Goal: Transaction & Acquisition: Purchase product/service

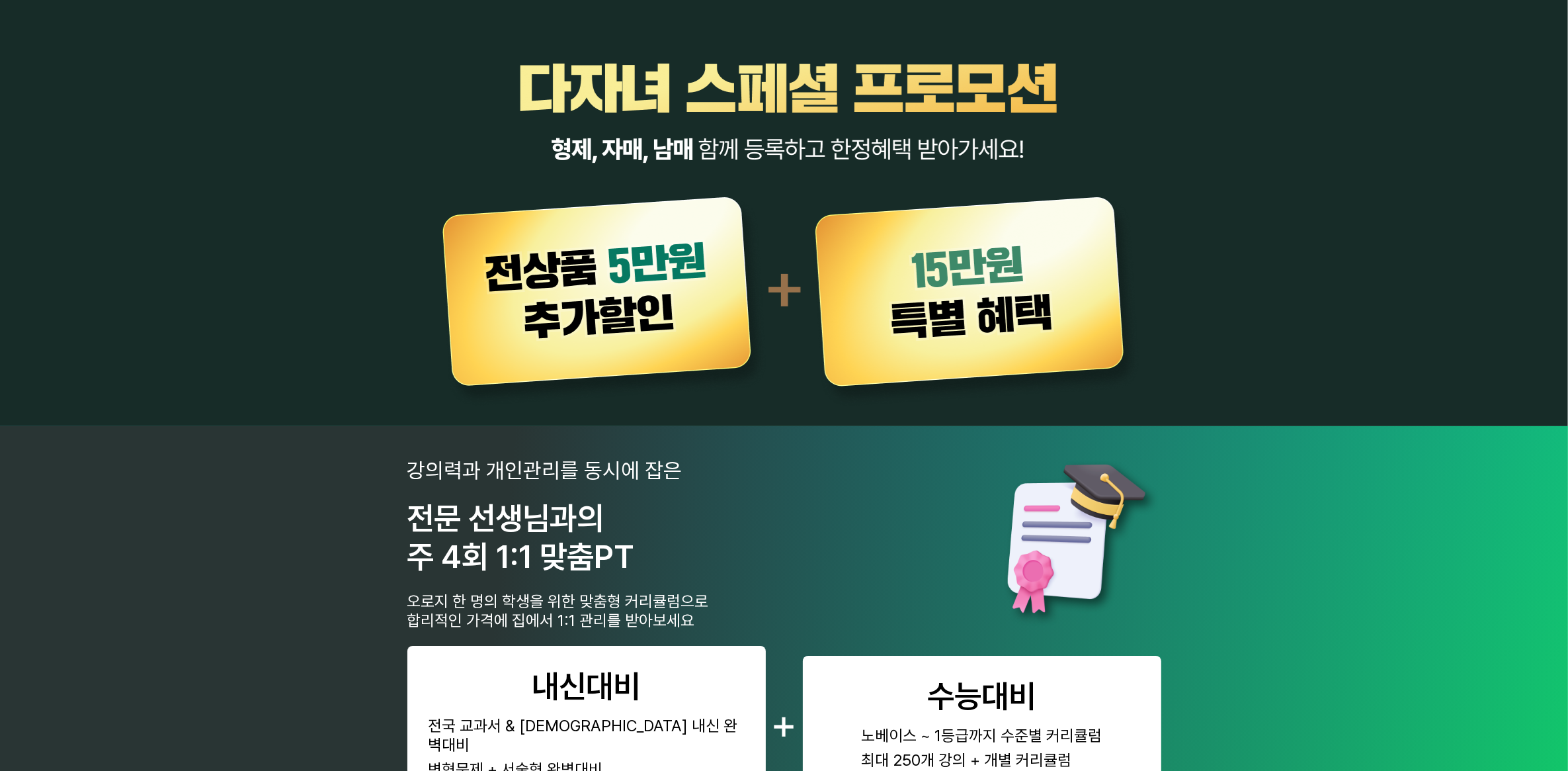
scroll to position [579, 0]
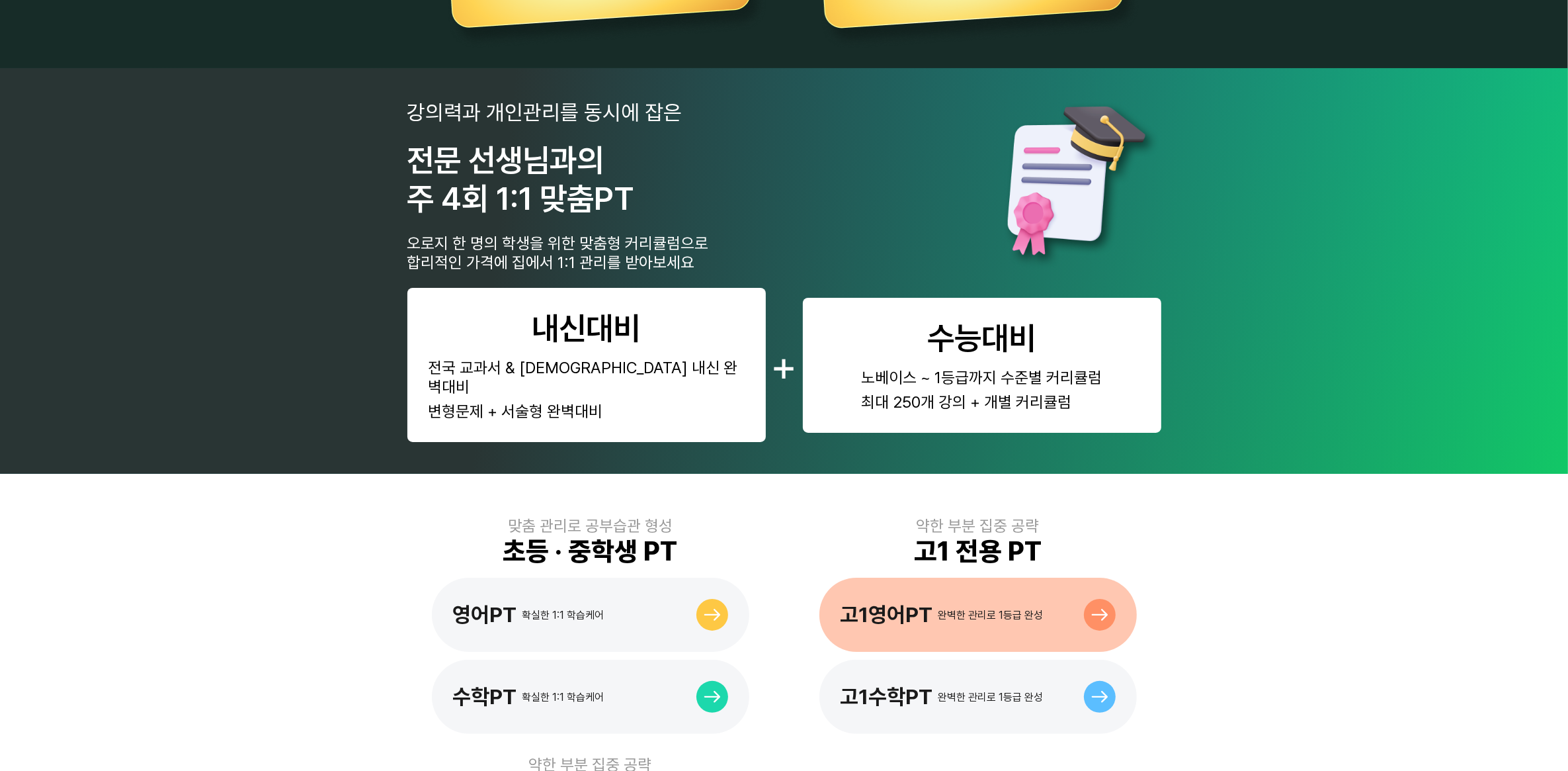
scroll to position [639, 0]
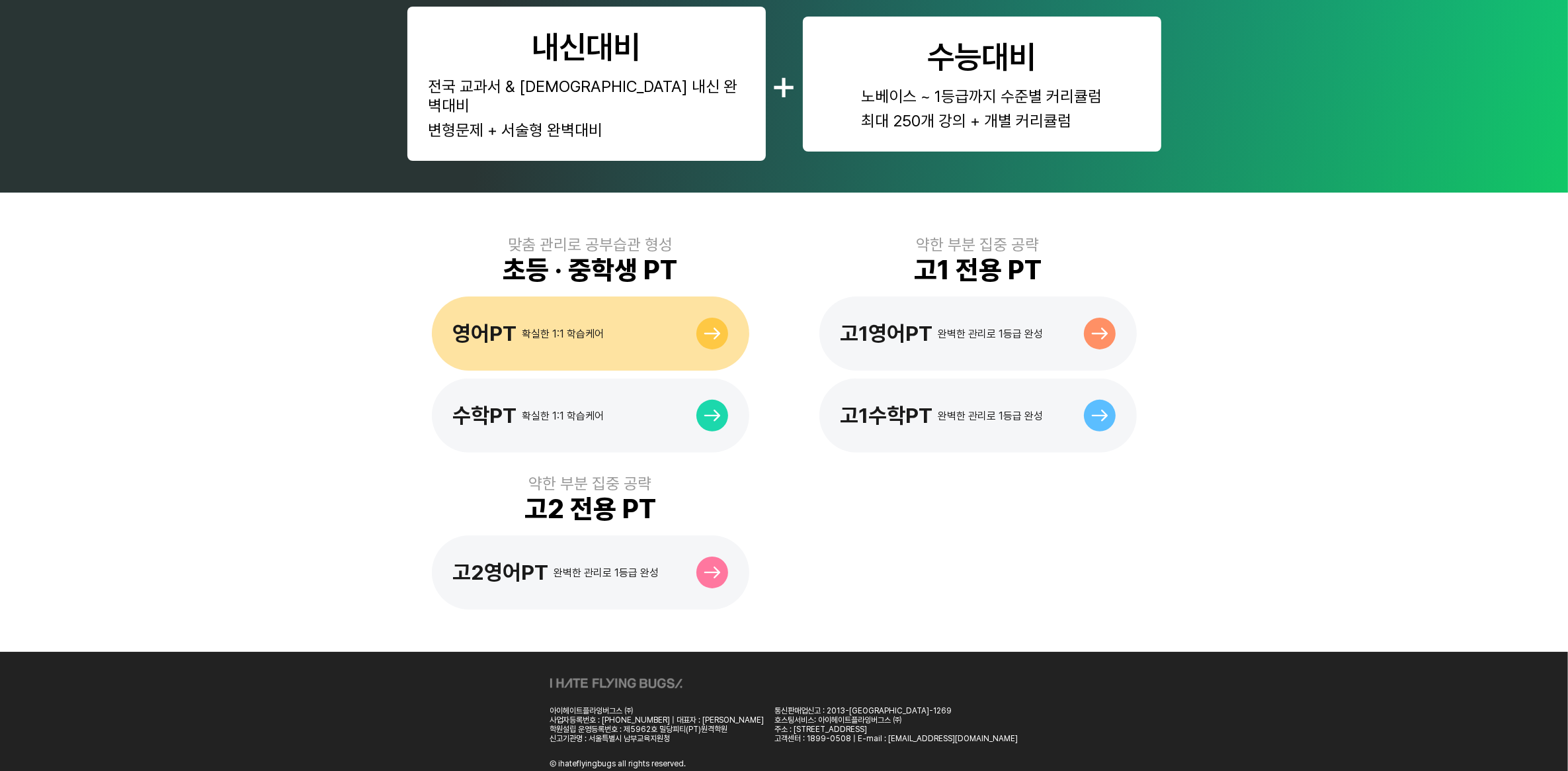
click at [593, 328] on div "확실한 1:1 학습케어" at bounding box center [563, 334] width 82 height 13
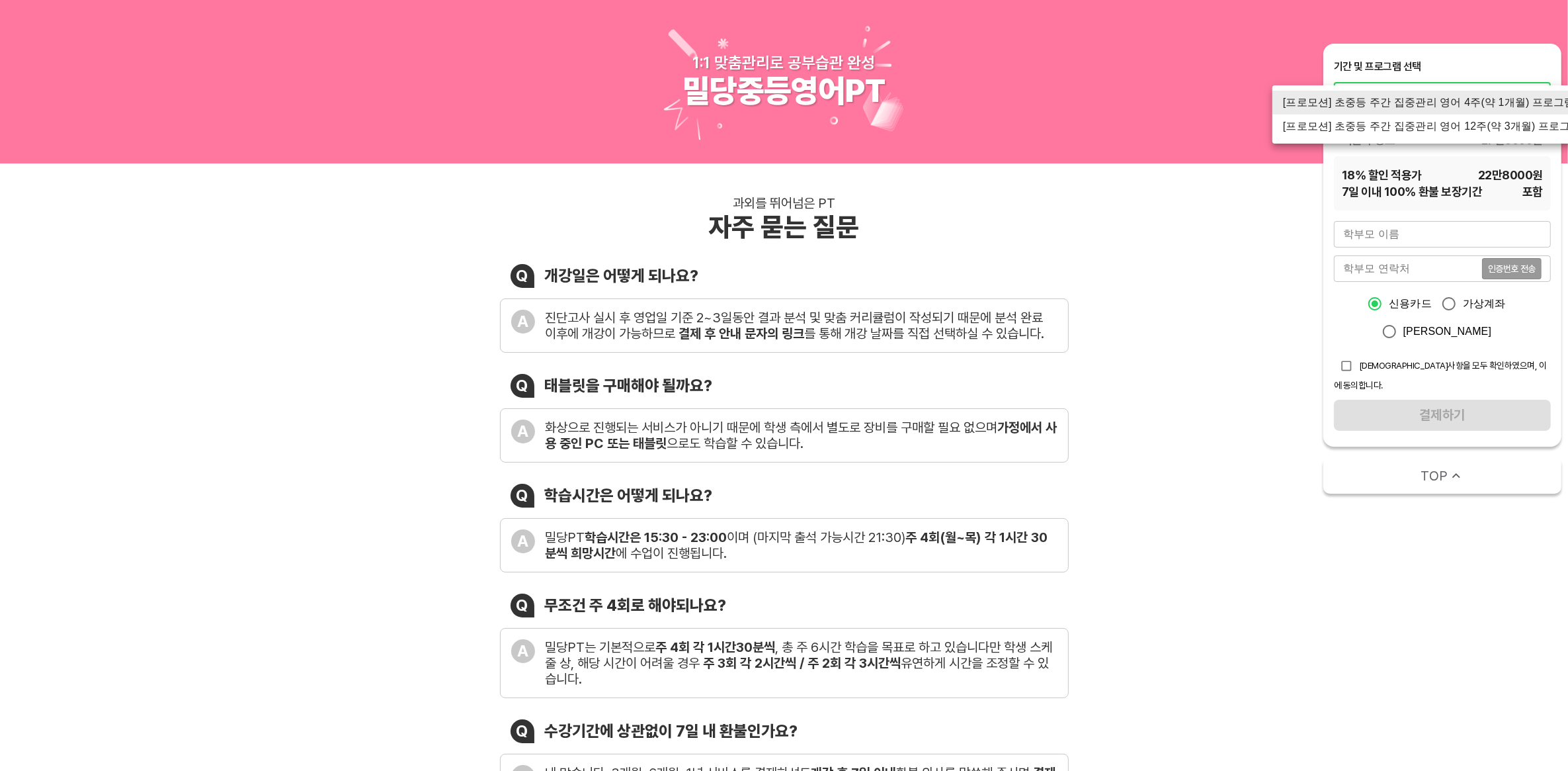
click at [1470, 124] on li "[프로모션] 초중등 주간 집중관리 영어 12주(약 3개월) 프로그램" at bounding box center [1432, 126] width 319 height 24
type input "1523"
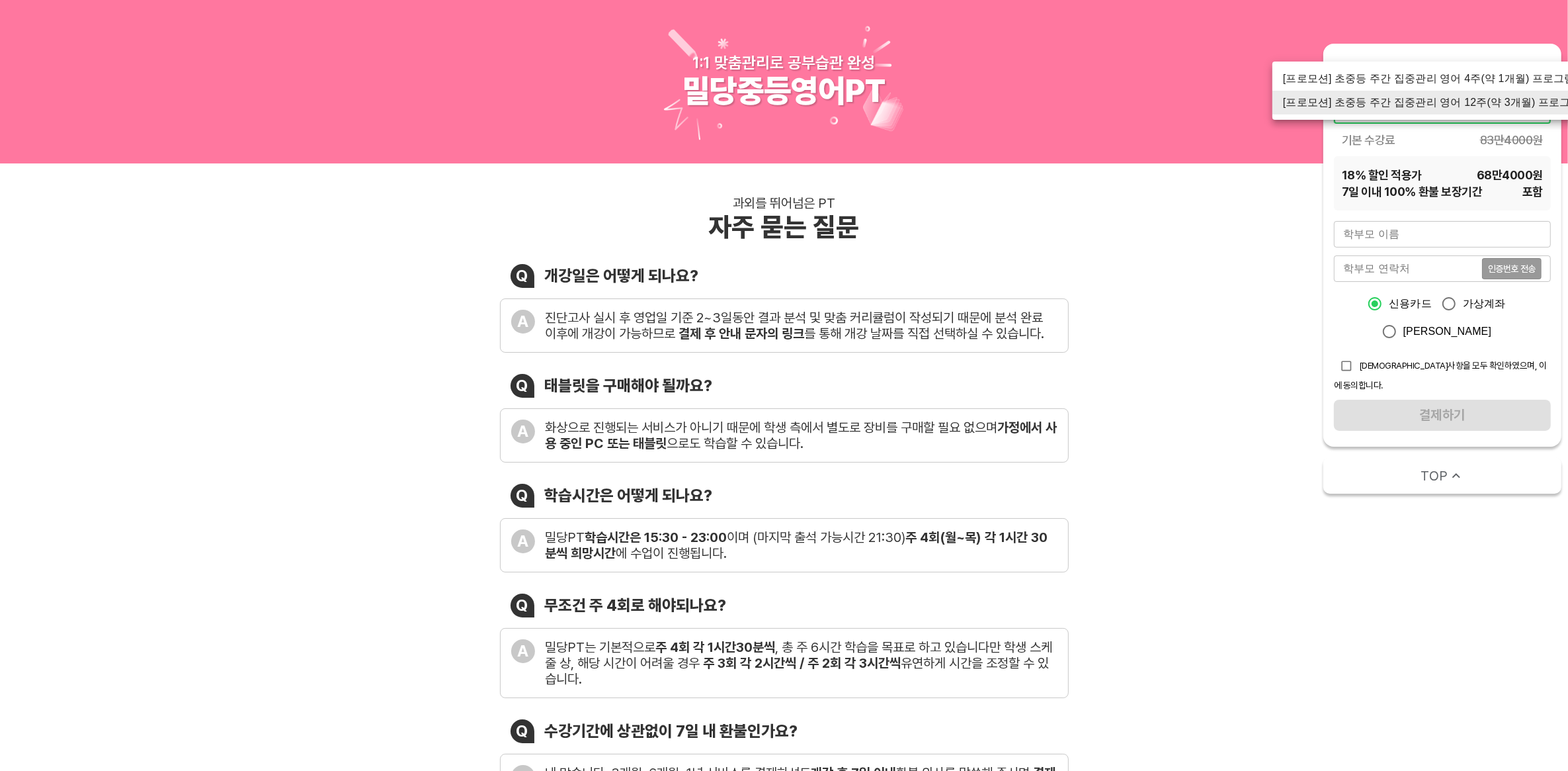
click at [1185, 276] on div at bounding box center [784, 385] width 1568 height 771
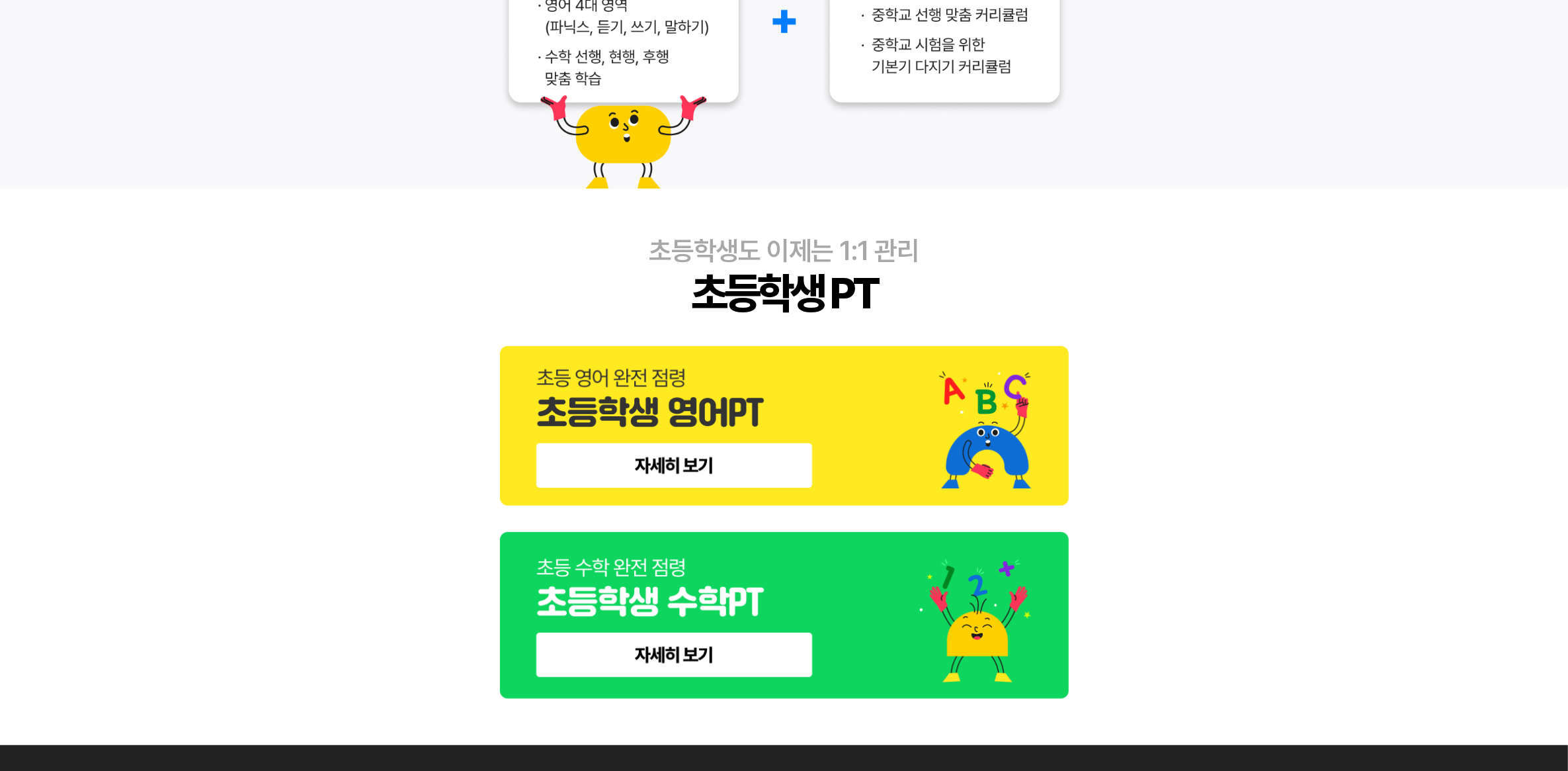
scroll to position [808, 0]
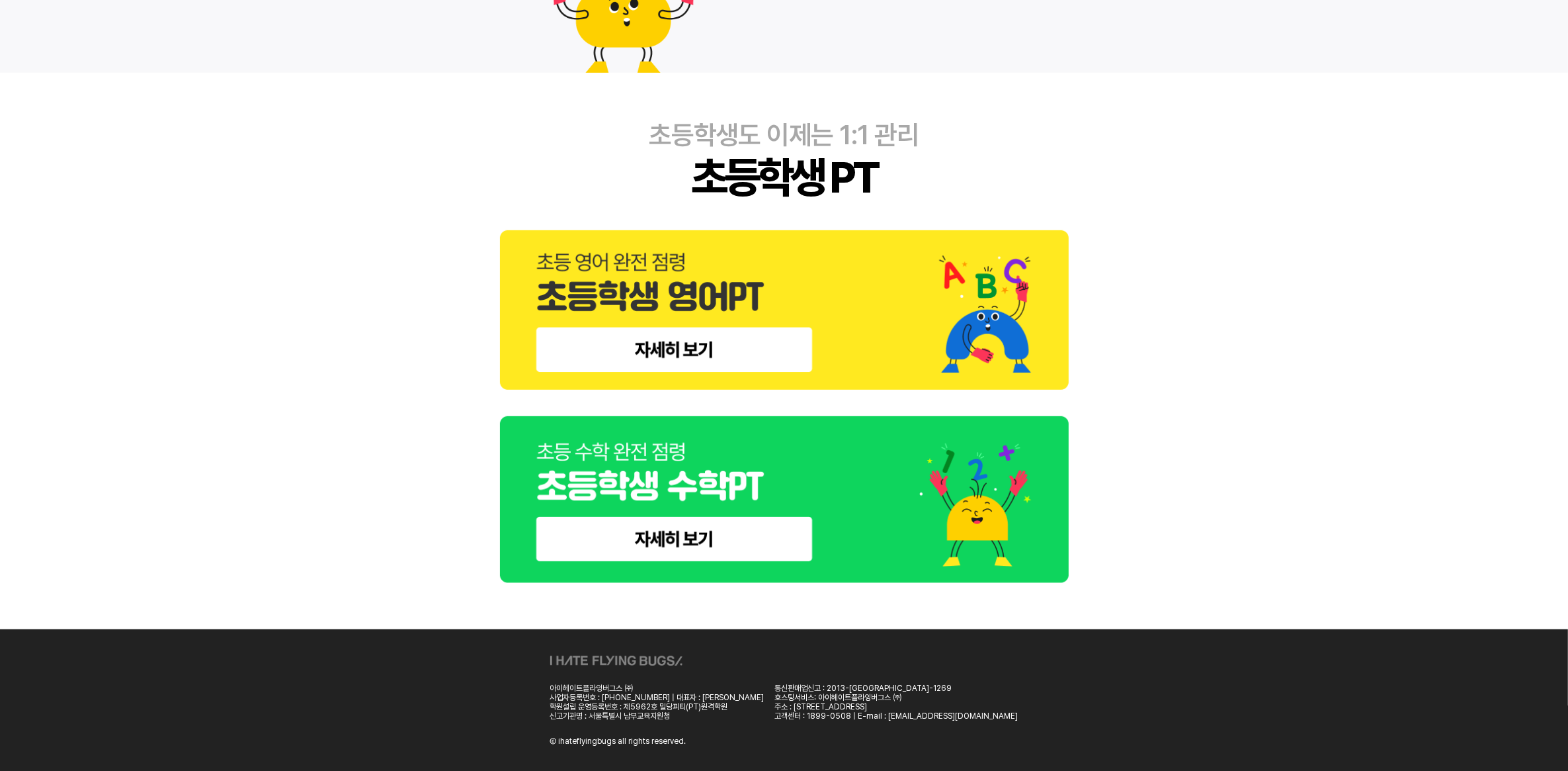
click at [742, 342] on img at bounding box center [784, 310] width 568 height 160
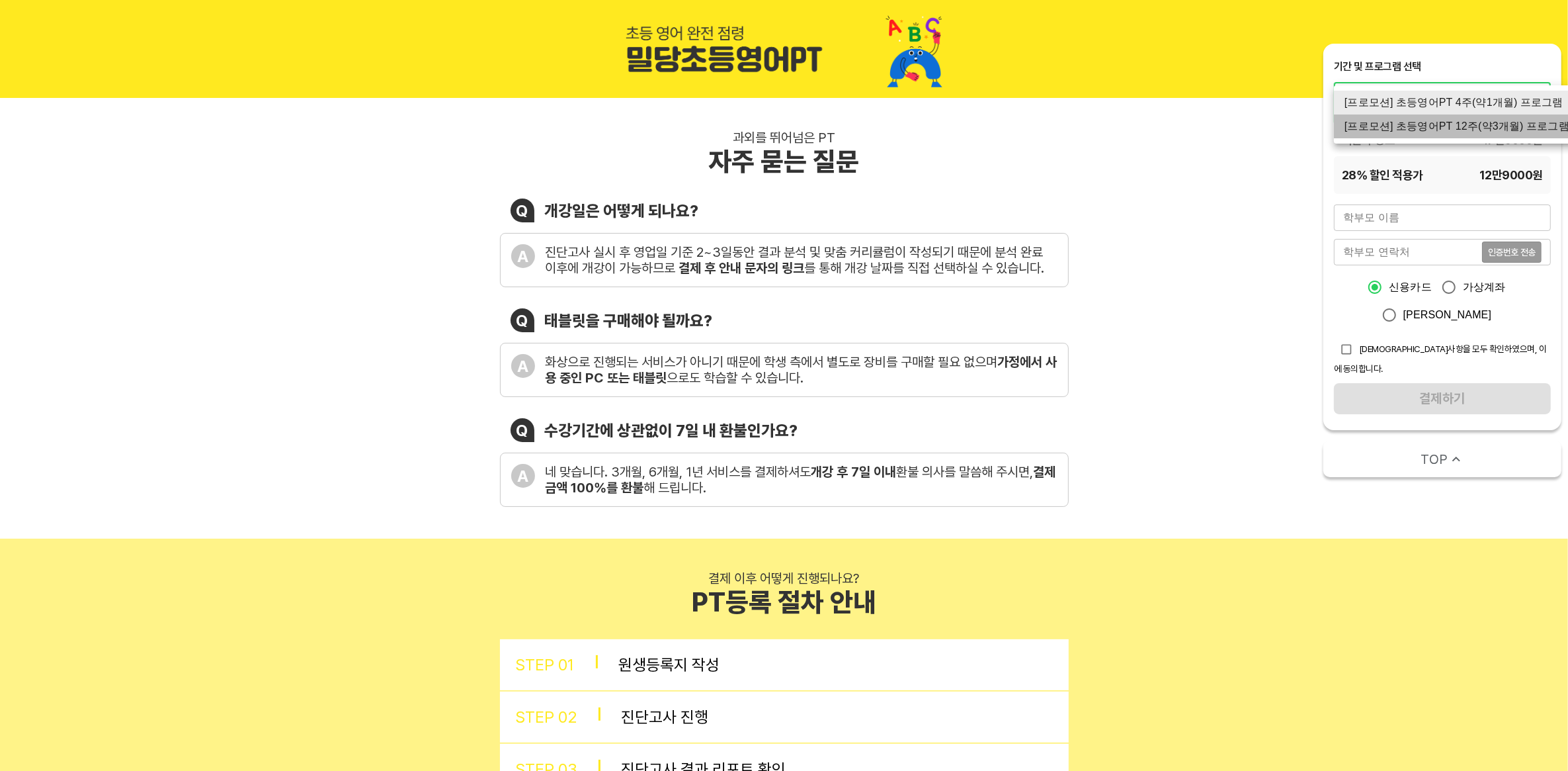
click at [1506, 126] on li "[프로모션] 초등영어PT 12주(약3개월) 프로그램" at bounding box center [1457, 126] width 246 height 24
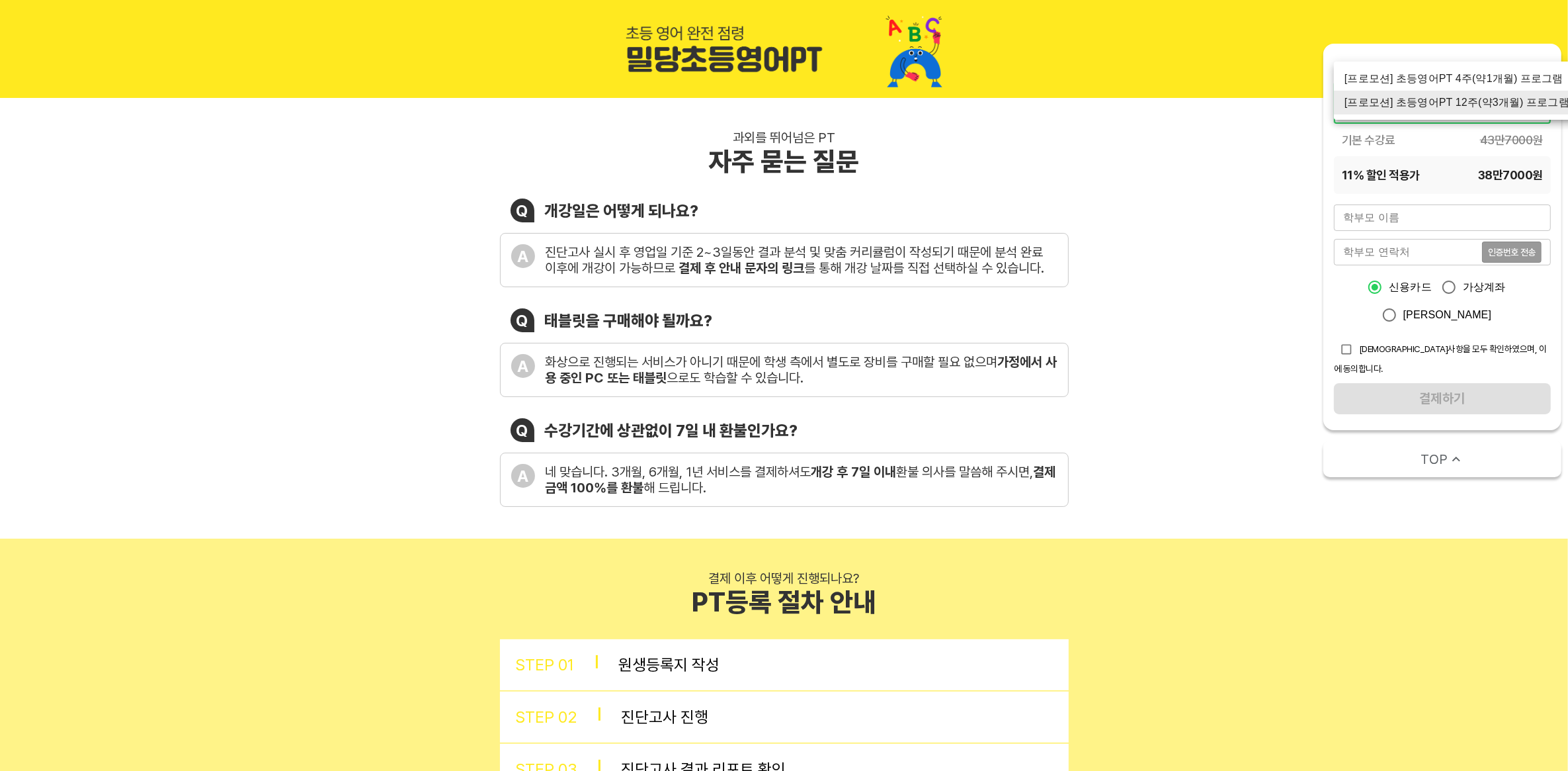
click at [1518, 73] on li "[프로모션] 초등영어PT 4주(약1개월) 프로그램" at bounding box center [1457, 79] width 246 height 24
type input "1560"
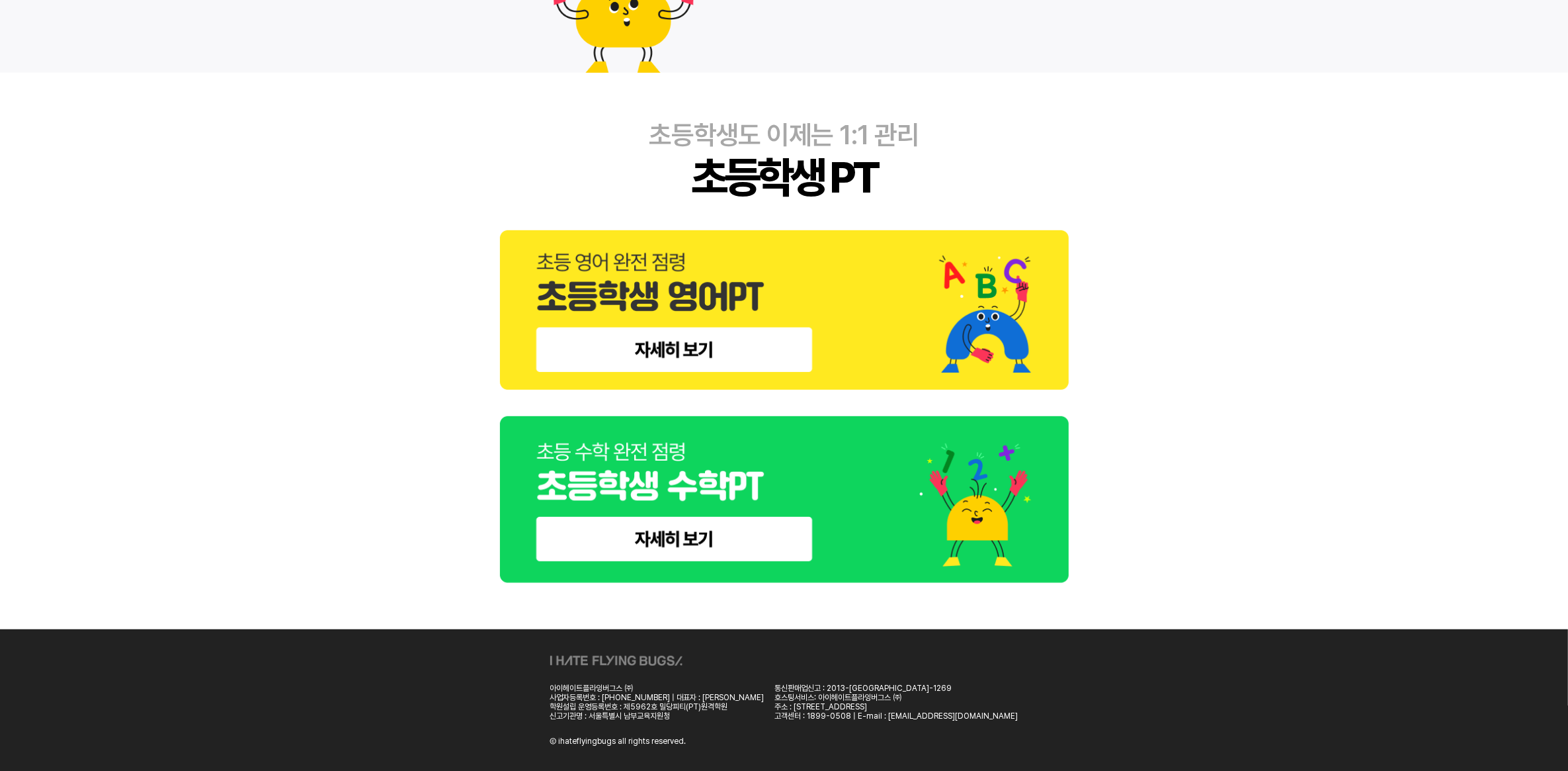
scroll to position [560, 0]
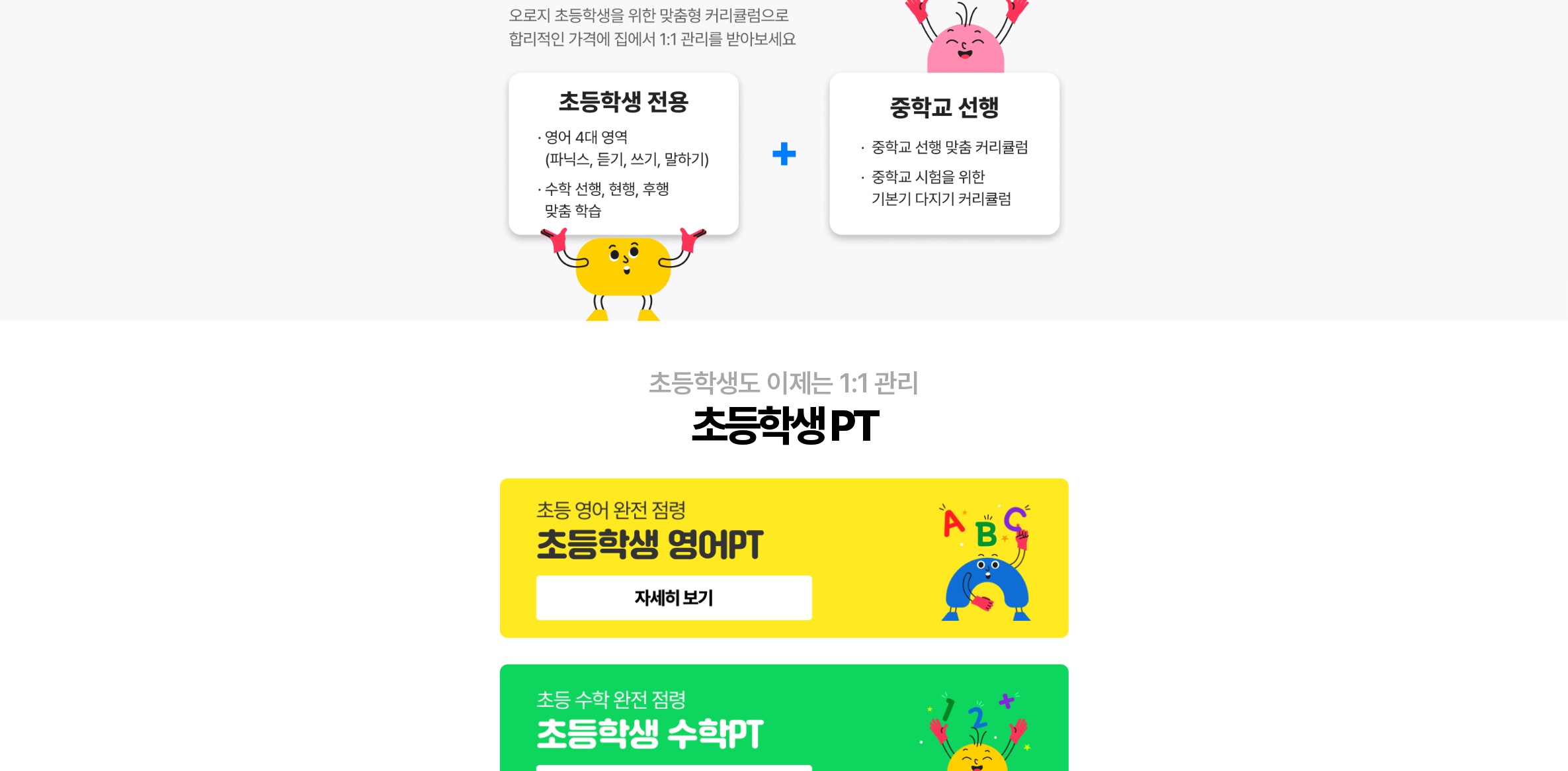
click at [757, 586] on img at bounding box center [784, 558] width 568 height 160
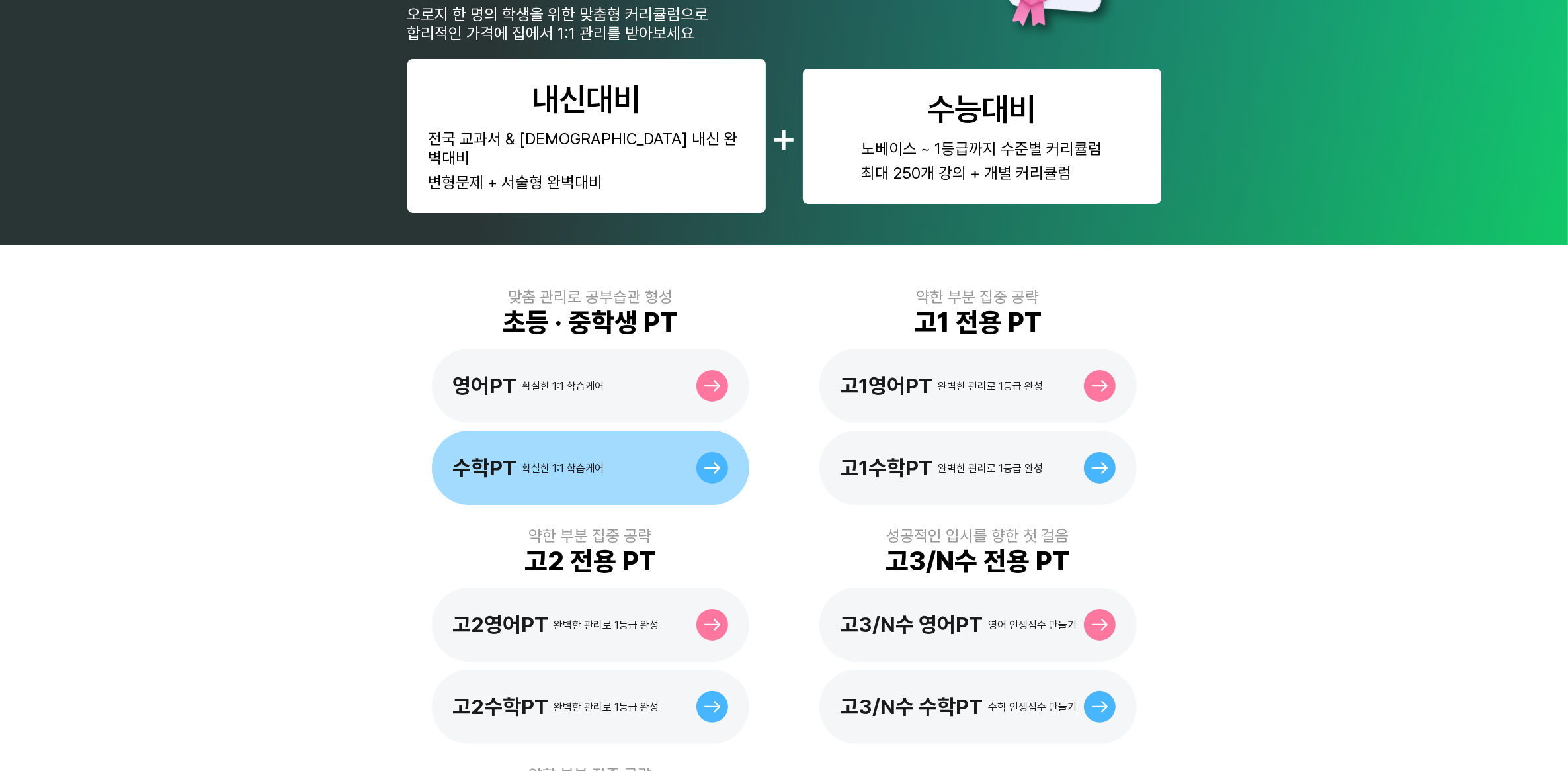
scroll to position [248, 0]
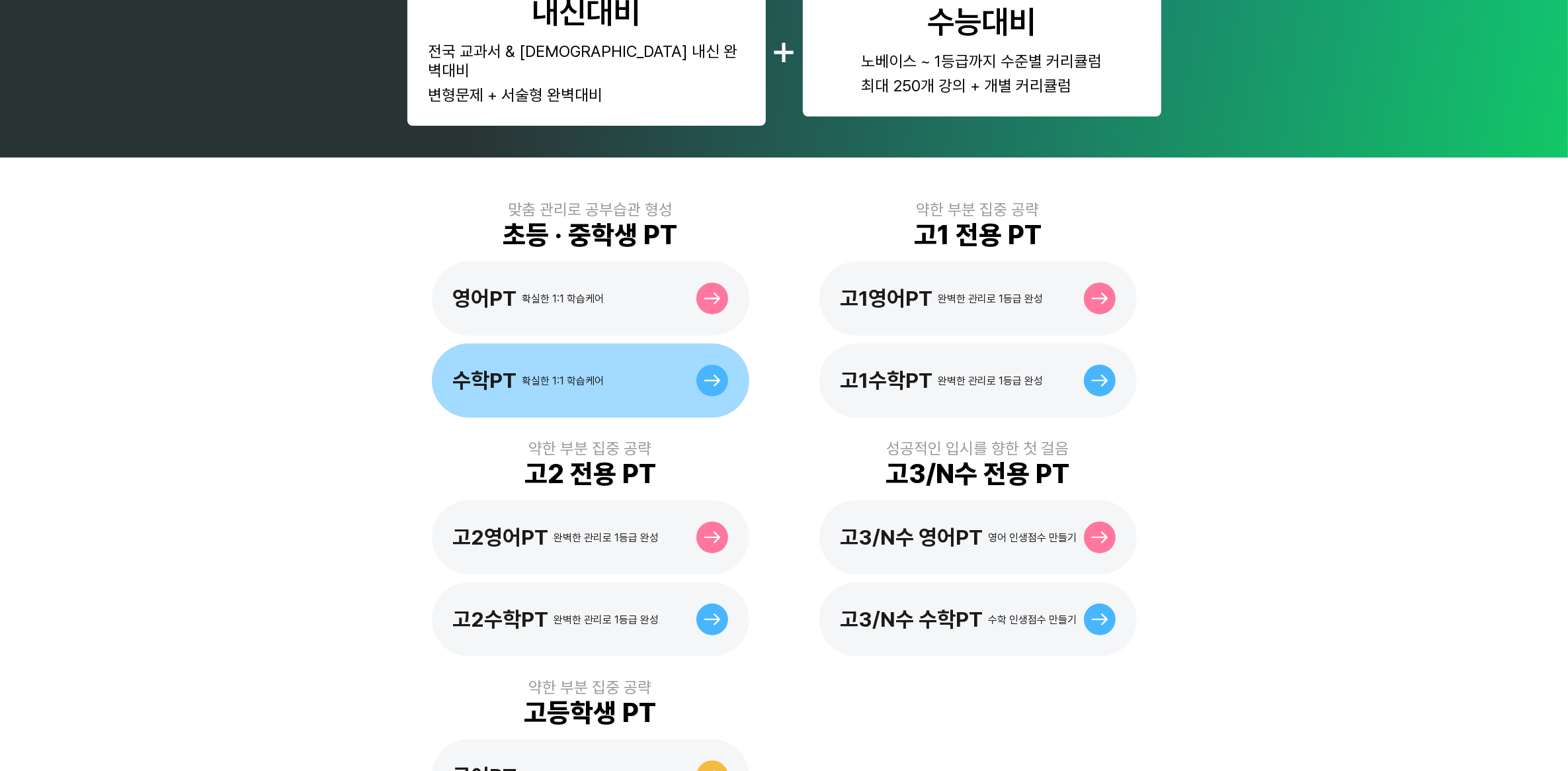
click at [554, 374] on div "확실한 1:1 학습케어" at bounding box center [563, 380] width 82 height 13
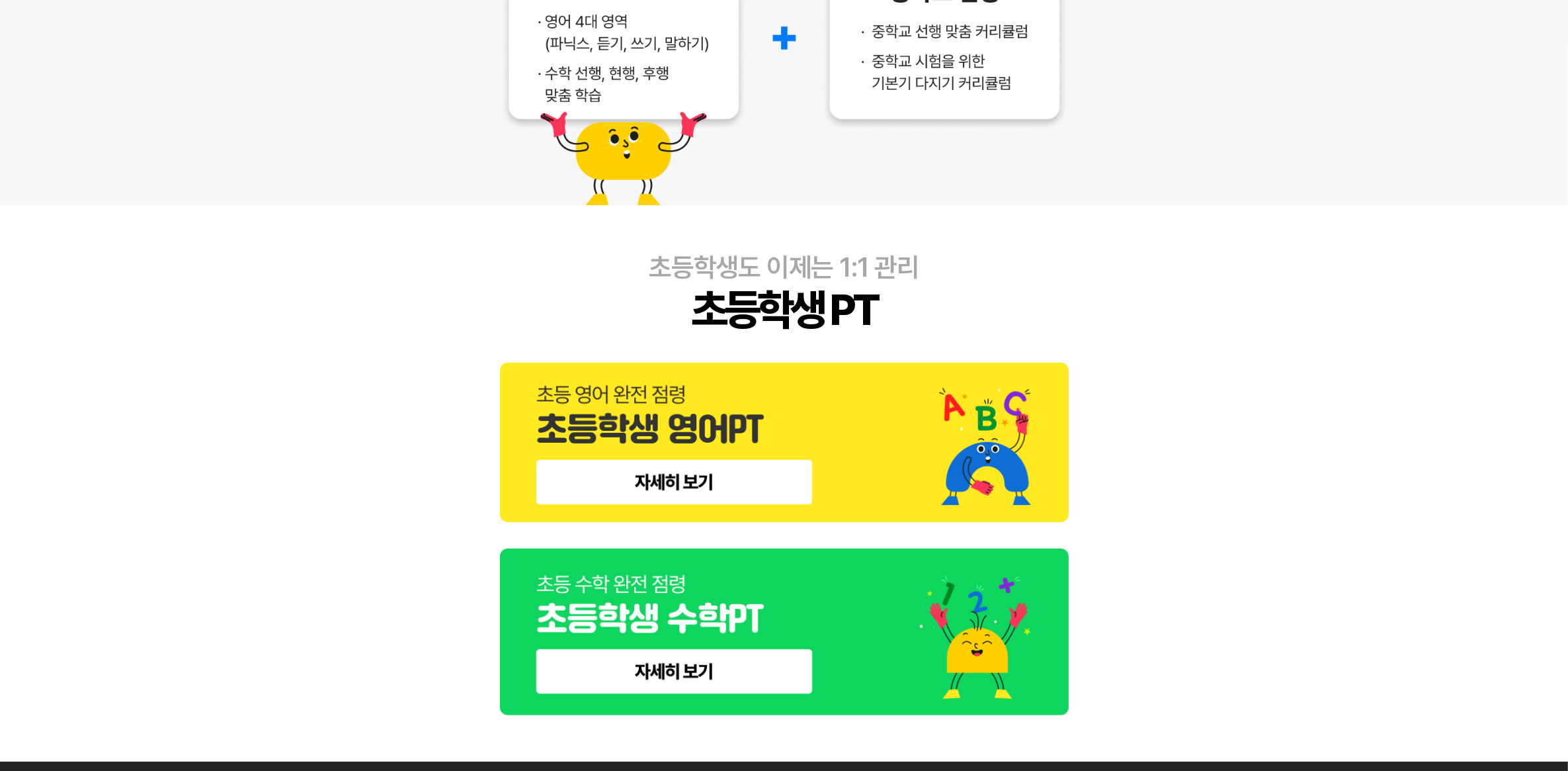
scroll to position [424, 0]
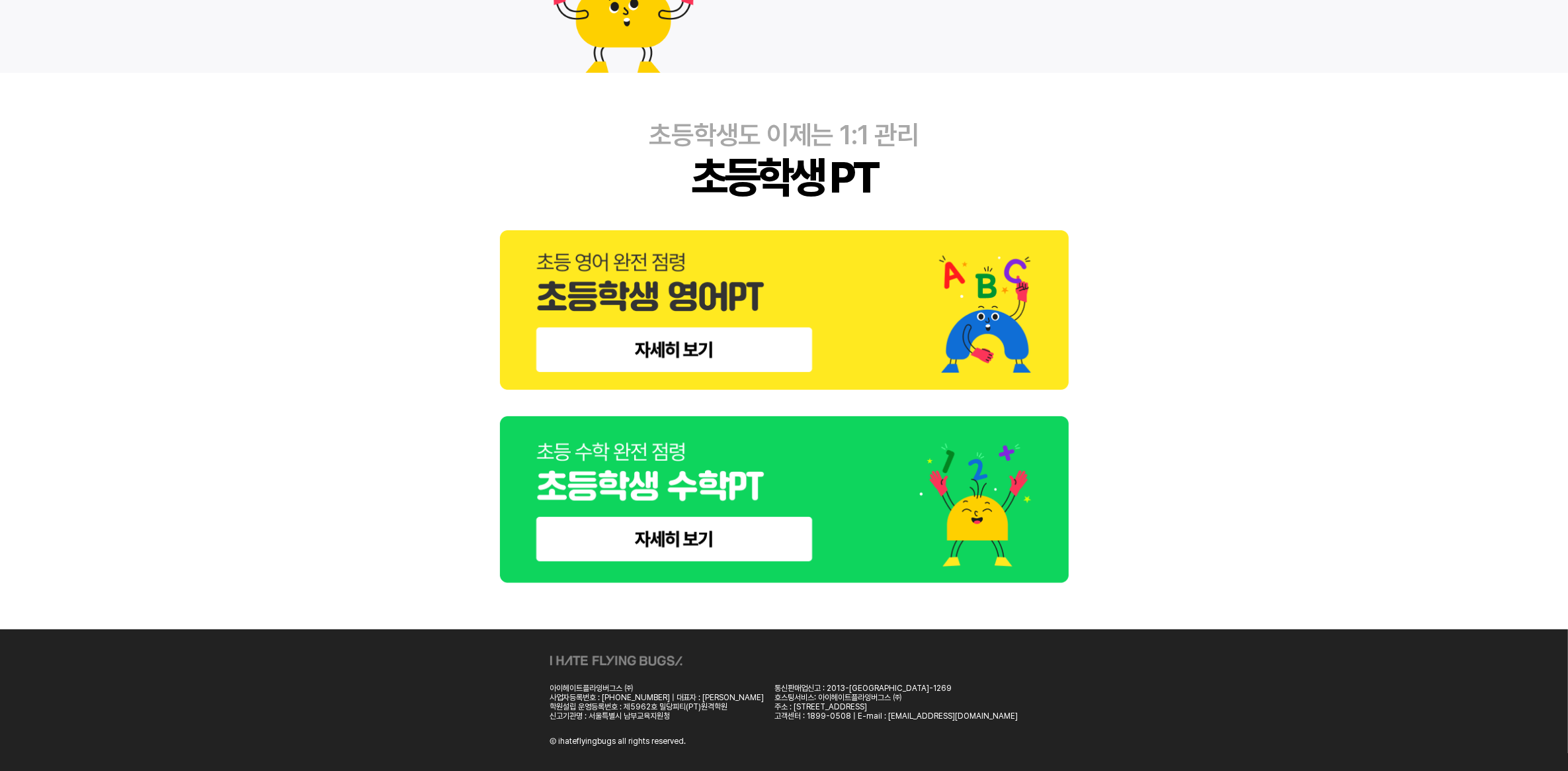
click at [650, 523] on img at bounding box center [784, 500] width 568 height 167
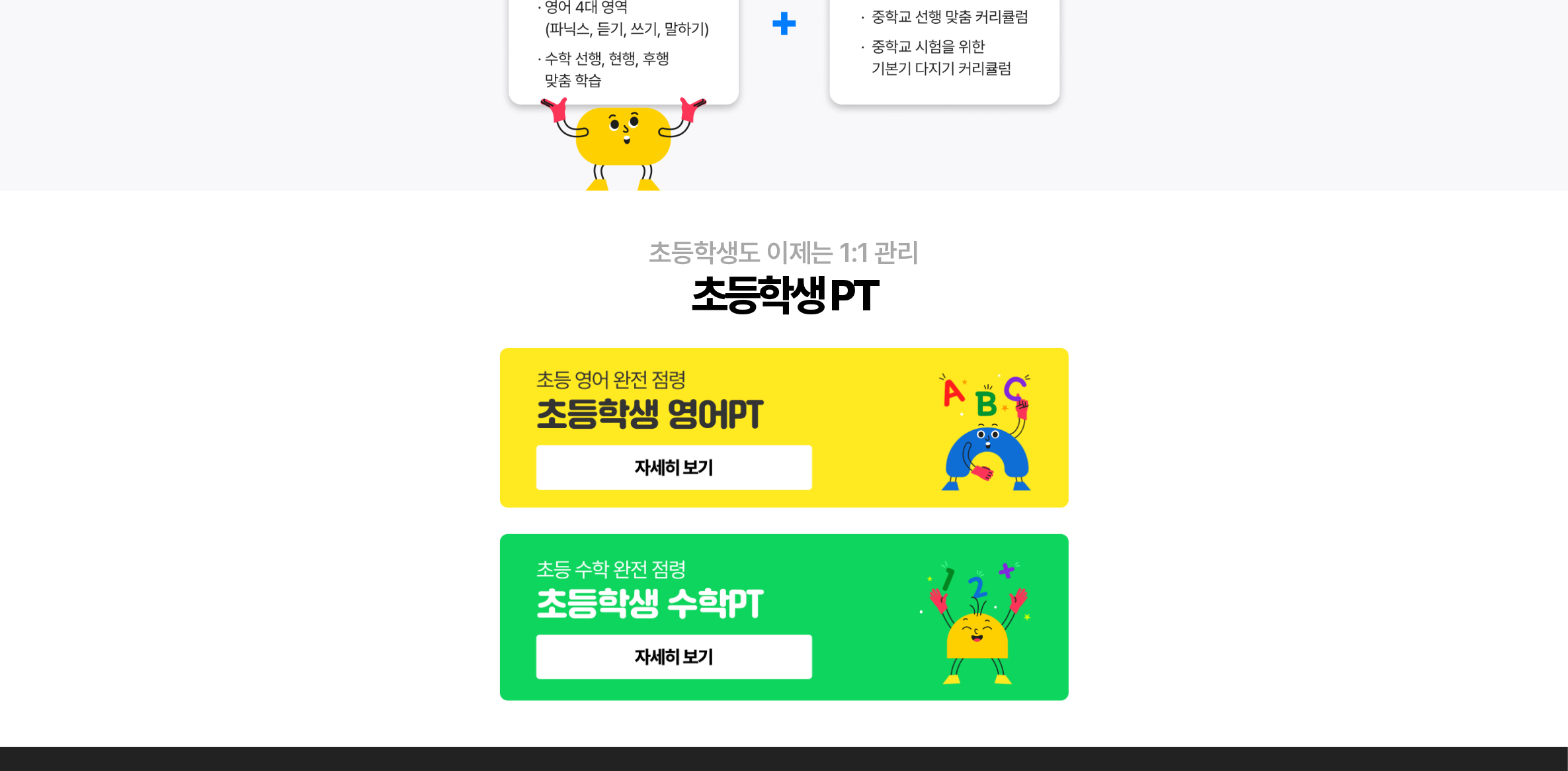
scroll to position [414, 0]
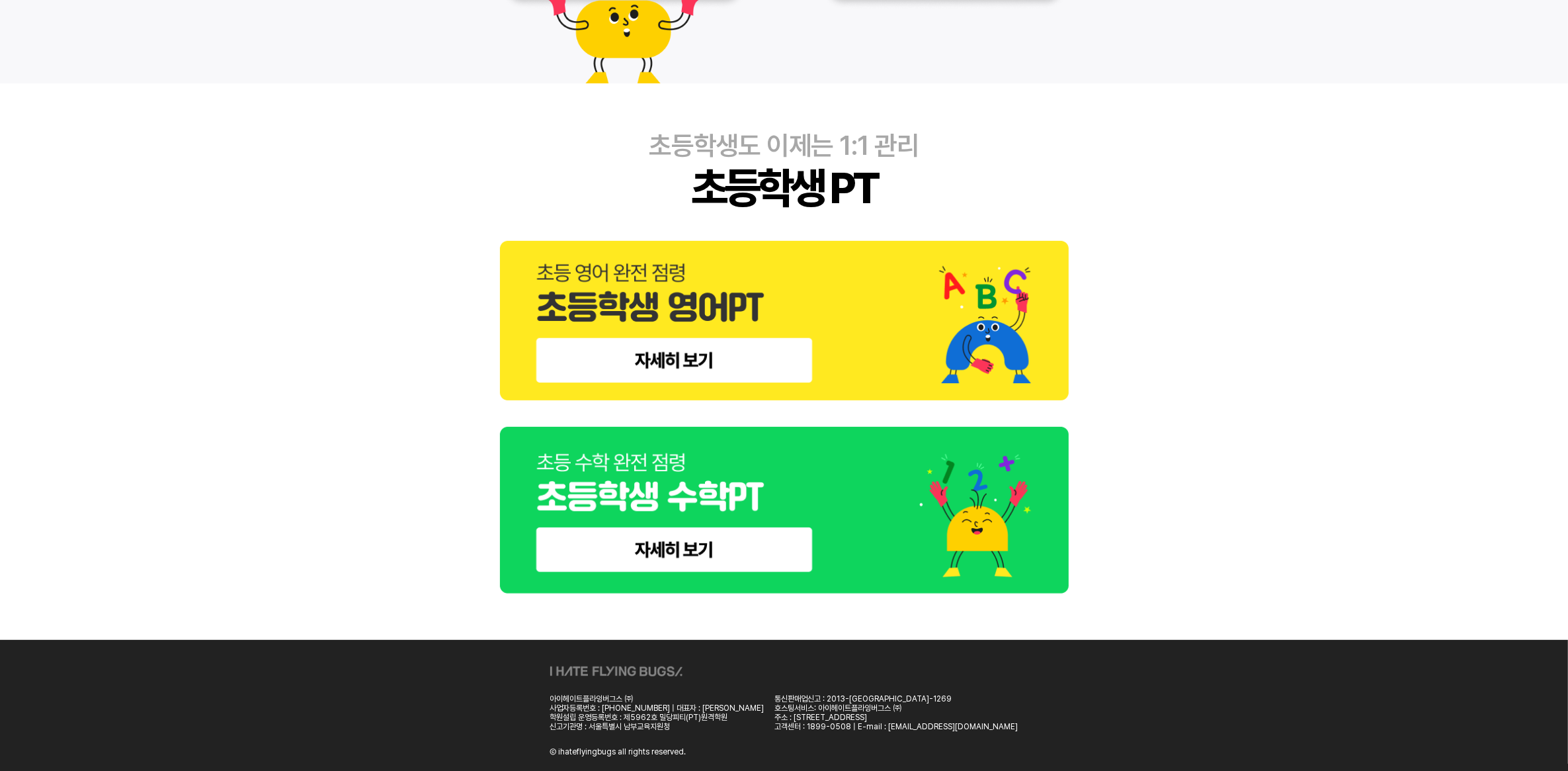
click at [713, 514] on img at bounding box center [784, 510] width 568 height 167
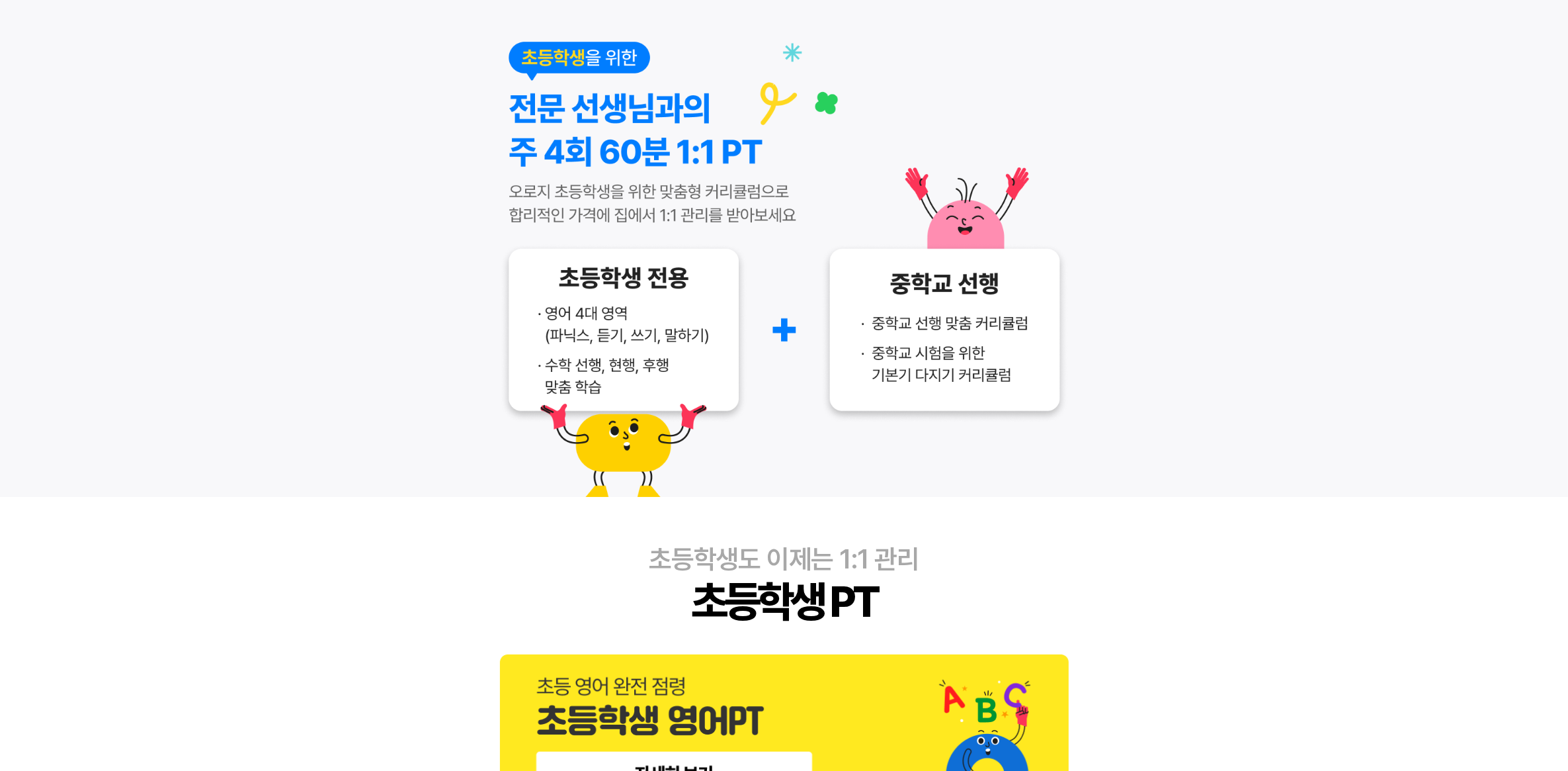
scroll to position [414, 0]
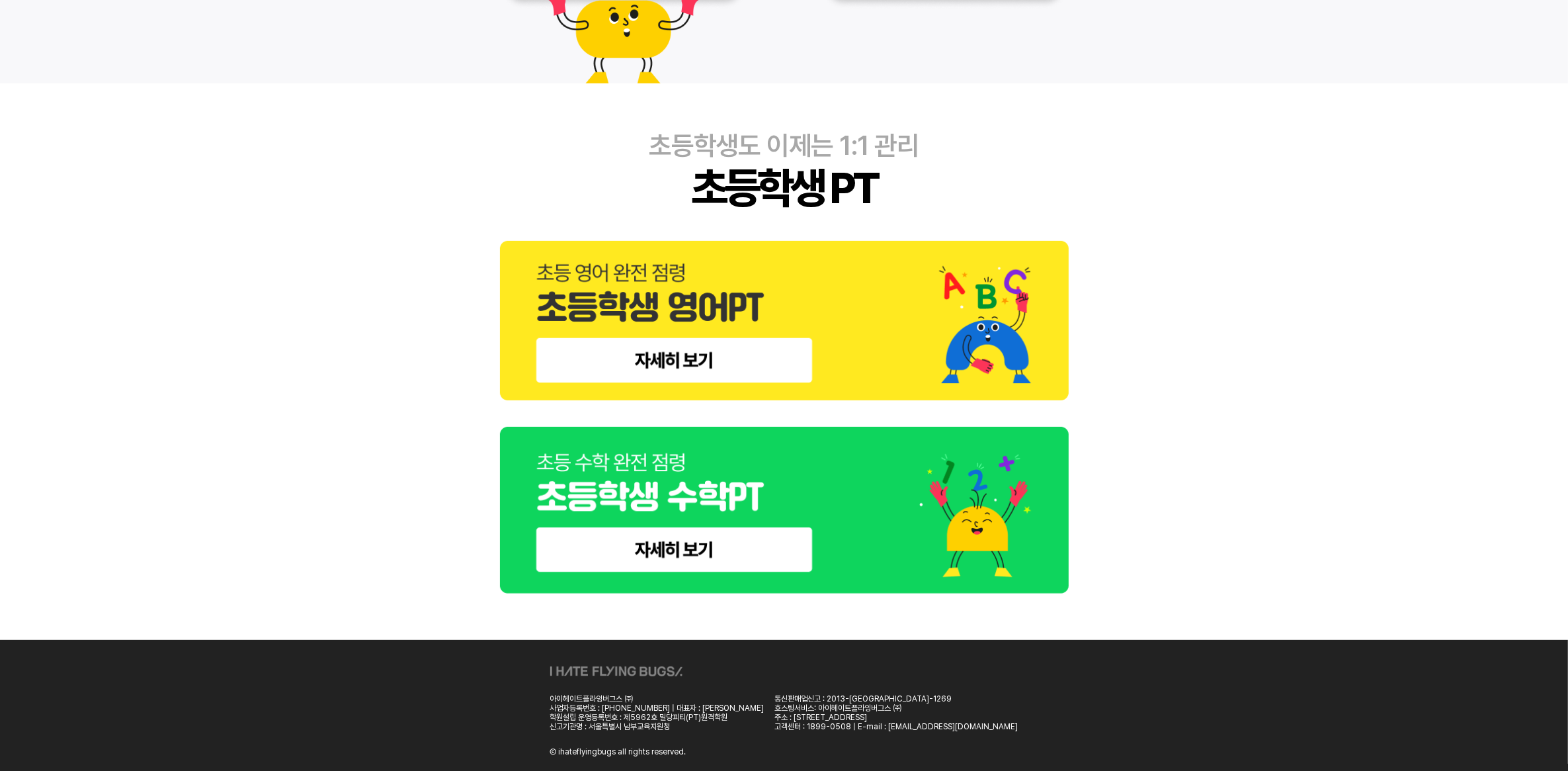
click at [757, 352] on img at bounding box center [784, 321] width 568 height 160
